Goal: Task Accomplishment & Management: Use online tool/utility

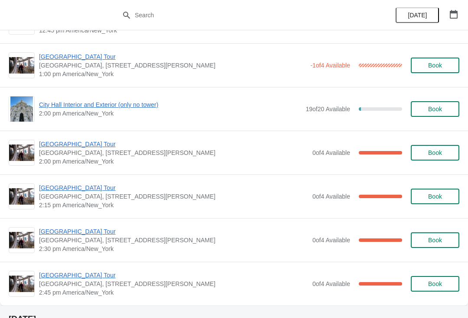
scroll to position [1461, 0]
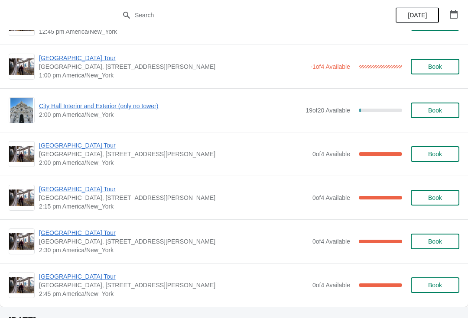
click at [65, 191] on span "[GEOGRAPHIC_DATA] Tour" at bounding box center [173, 189] width 269 height 9
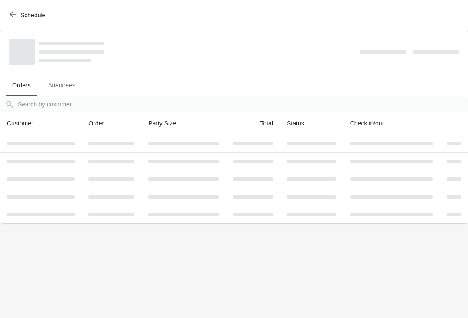
scroll to position [0, 0]
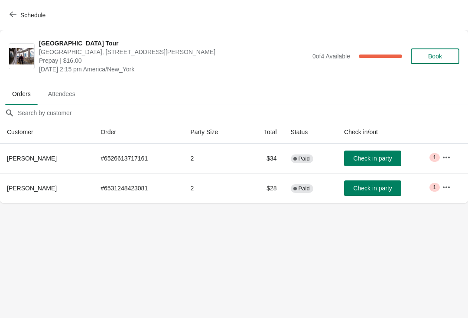
click at [26, 18] on span "Schedule" at bounding box center [32, 15] width 25 height 7
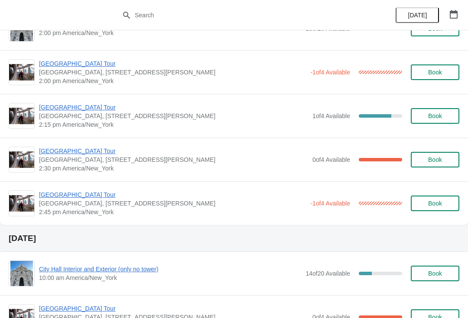
scroll to position [682, 0]
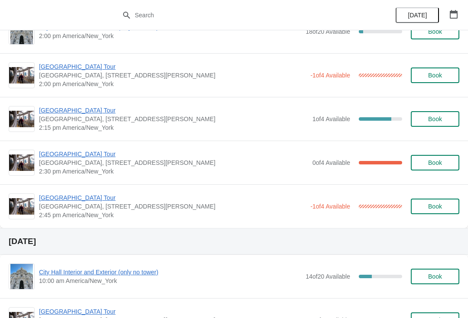
click at [65, 197] on span "[GEOGRAPHIC_DATA] Tour" at bounding box center [172, 198] width 267 height 9
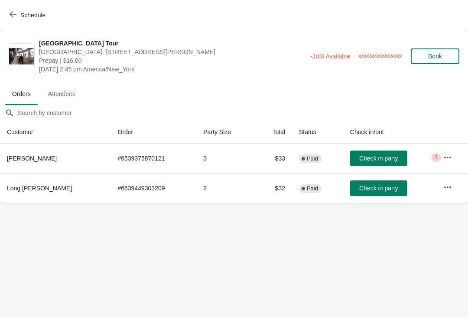
click at [373, 192] on span "Check in party" at bounding box center [378, 188] width 39 height 7
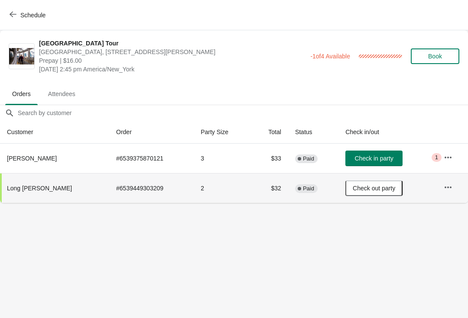
click at [38, 13] on span "Schedule" at bounding box center [32, 15] width 25 height 7
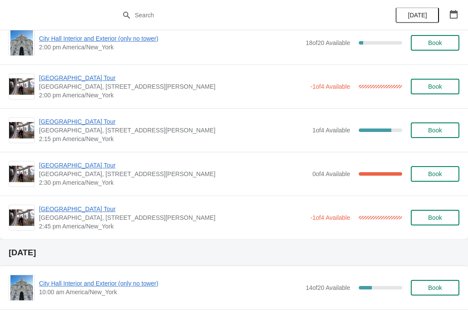
scroll to position [671, 0]
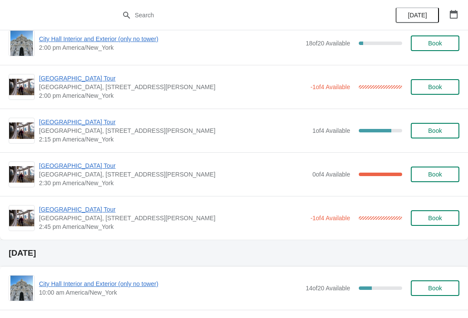
click at [76, 166] on span "[GEOGRAPHIC_DATA] Tour" at bounding box center [173, 165] width 269 height 9
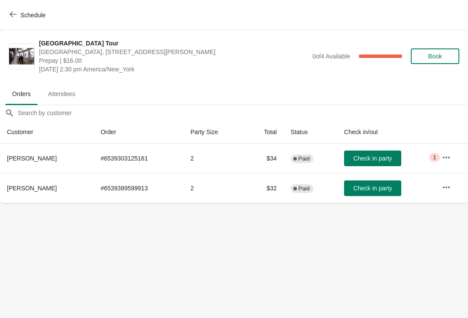
click at [369, 186] on span "Check in party" at bounding box center [372, 188] width 39 height 7
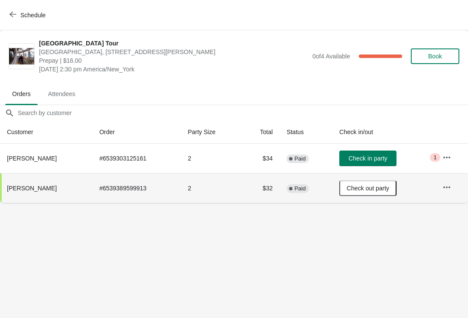
click at [28, 19] on button "Schedule" at bounding box center [28, 15] width 48 height 16
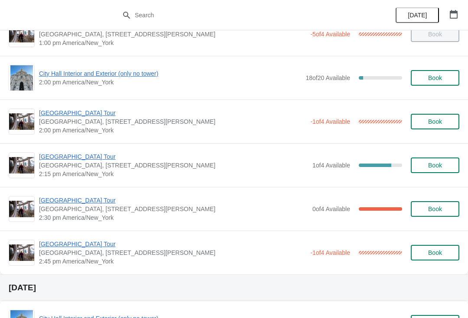
scroll to position [635, 0]
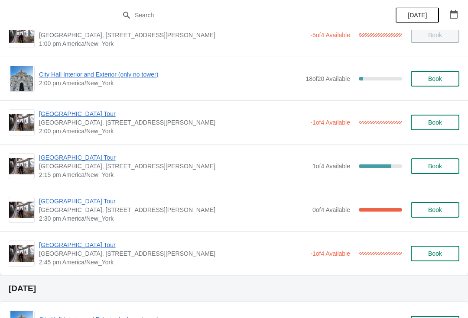
click at [71, 154] on span "[GEOGRAPHIC_DATA] Tour" at bounding box center [173, 157] width 269 height 9
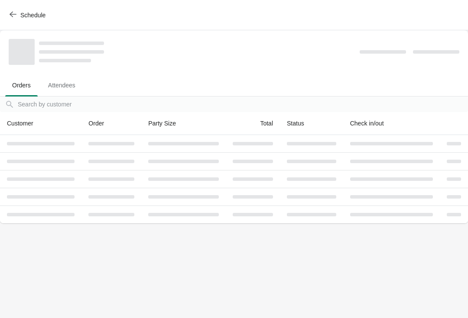
scroll to position [0, 0]
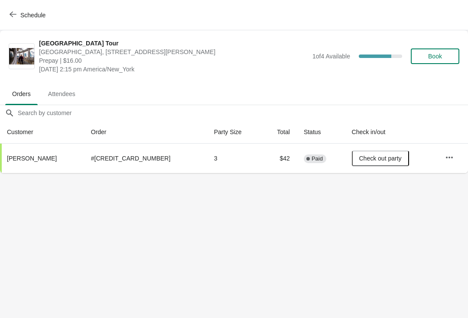
click at [23, 18] on span "Schedule" at bounding box center [32, 15] width 25 height 7
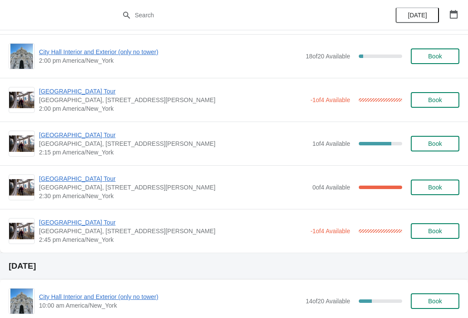
scroll to position [660, 0]
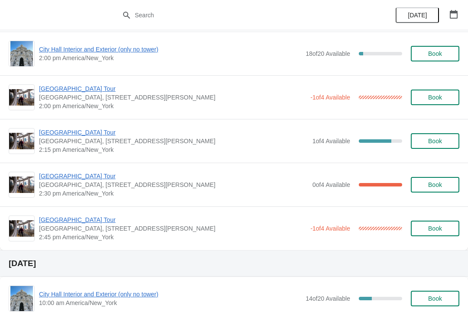
click at [77, 132] on span "[GEOGRAPHIC_DATA] Tour" at bounding box center [173, 132] width 269 height 9
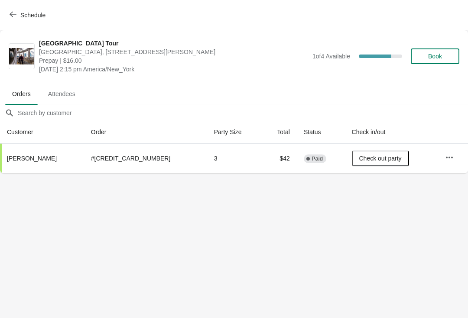
scroll to position [0, 0]
click at [32, 13] on span "Schedule" at bounding box center [32, 15] width 25 height 7
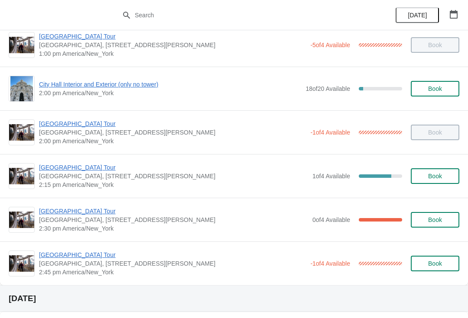
scroll to position [715, 0]
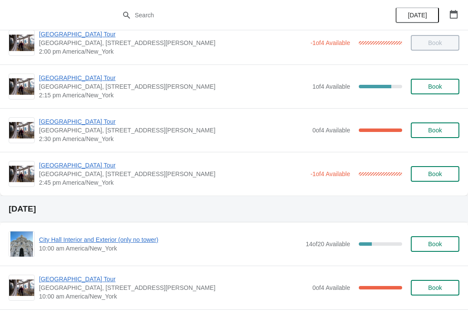
click at [316, 101] on div "[GEOGRAPHIC_DATA] [GEOGRAPHIC_DATA], [STREET_ADDRESS][PERSON_NAME] 2:15 pm [GEO…" at bounding box center [234, 87] width 468 height 44
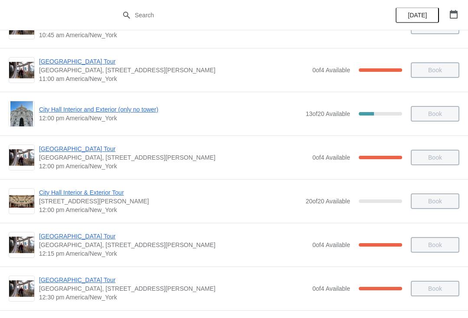
scroll to position [279, 0]
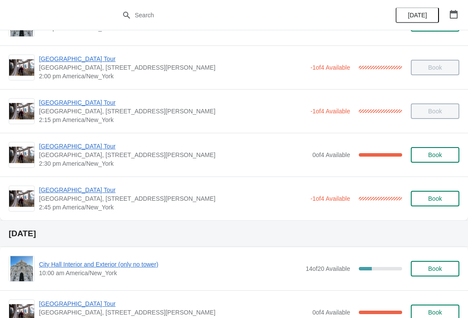
scroll to position [689, 0]
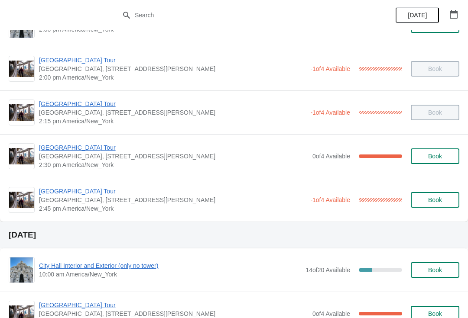
click at [59, 187] on span "[GEOGRAPHIC_DATA] Tour" at bounding box center [172, 191] width 267 height 9
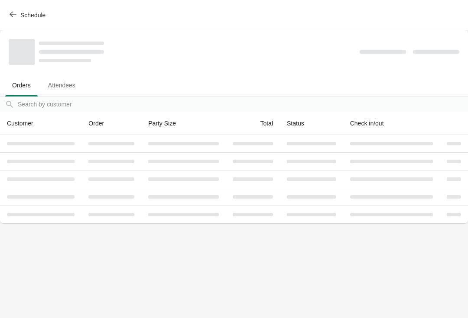
scroll to position [0, 0]
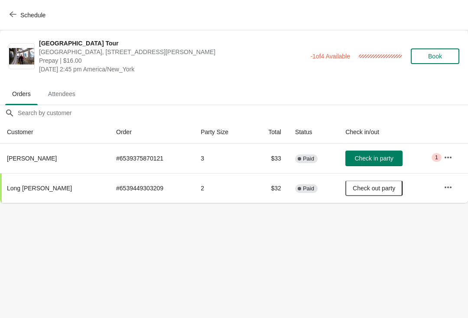
click at [366, 159] on span "Check in party" at bounding box center [373, 158] width 39 height 7
